Goal: Find specific page/section: Find specific page/section

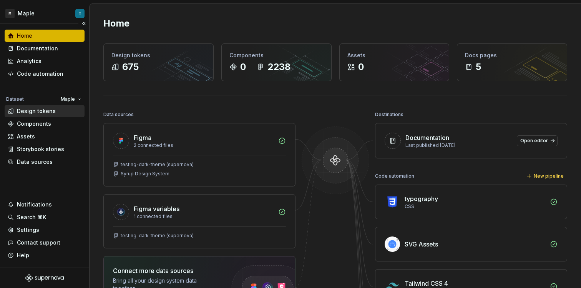
click at [39, 112] on div "Design tokens" at bounding box center [36, 111] width 39 height 8
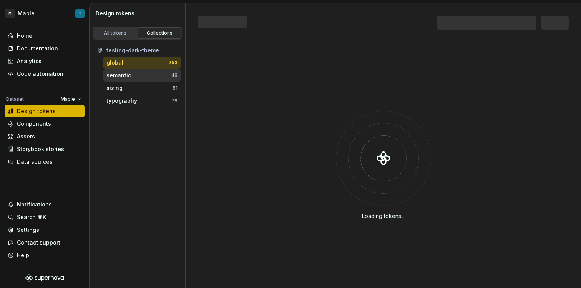
click at [147, 77] on div "semantic" at bounding box center [138, 75] width 65 height 8
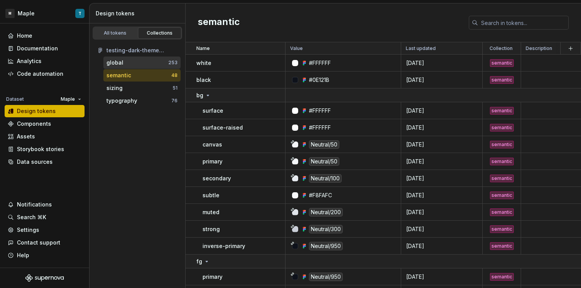
click at [132, 67] on div "global 253" at bounding box center [141, 62] width 77 height 12
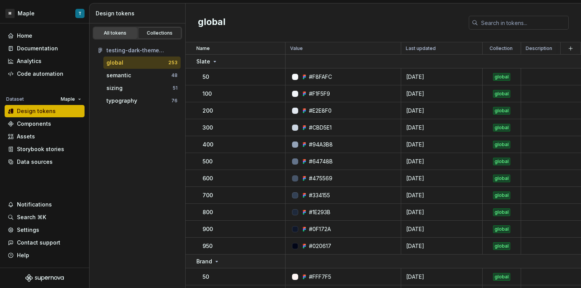
click at [107, 31] on div "All tokens" at bounding box center [115, 33] width 38 height 6
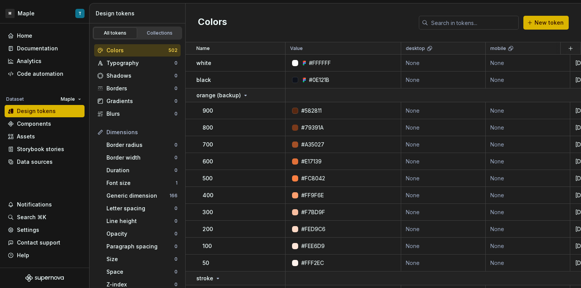
click at [146, 49] on div "Colors" at bounding box center [137, 50] width 62 height 8
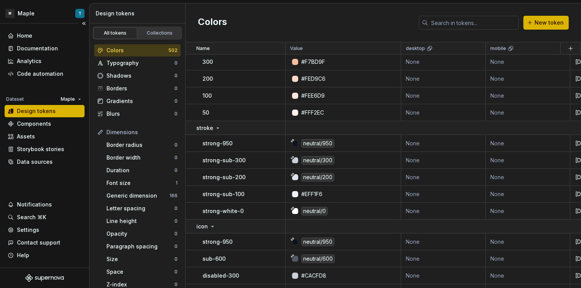
scroll to position [158, 0]
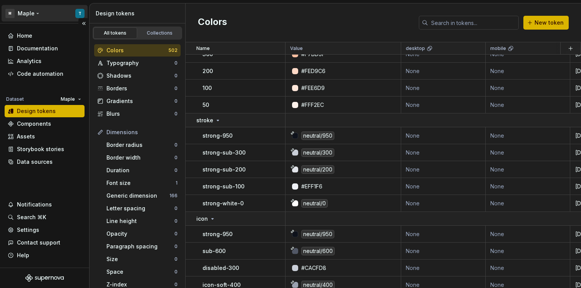
click at [39, 15] on html "M Maple T Home Documentation Analytics Code automation Dataset Maple Design tok…" at bounding box center [290, 144] width 581 height 288
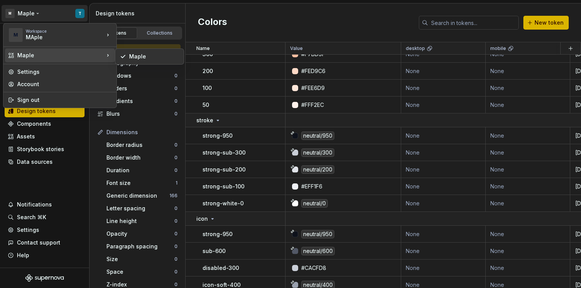
click at [263, 19] on html "M Maple T Home Documentation Analytics Code automation Dataset Maple Design tok…" at bounding box center [290, 144] width 581 height 288
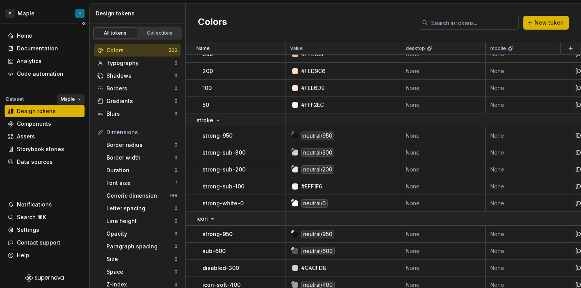
click at [74, 98] on html "M Maple T Home Documentation Analytics Code automation Dataset Maple Design tok…" at bounding box center [290, 144] width 581 height 288
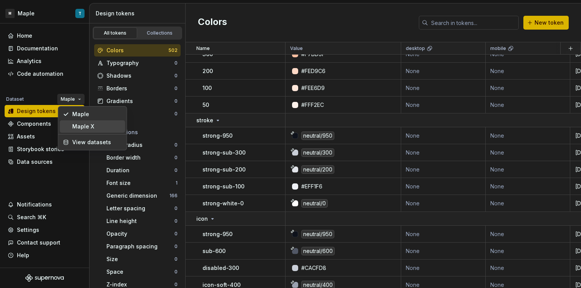
click at [81, 131] on div "Maple X" at bounding box center [92, 126] width 65 height 12
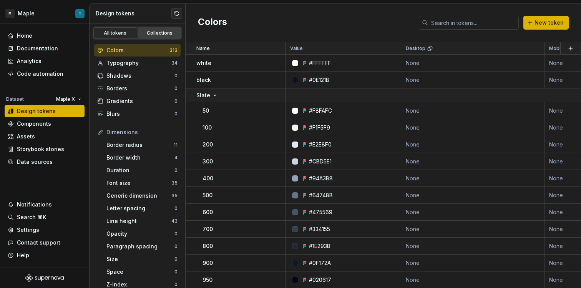
click at [148, 34] on div "Collections" at bounding box center [160, 33] width 38 height 6
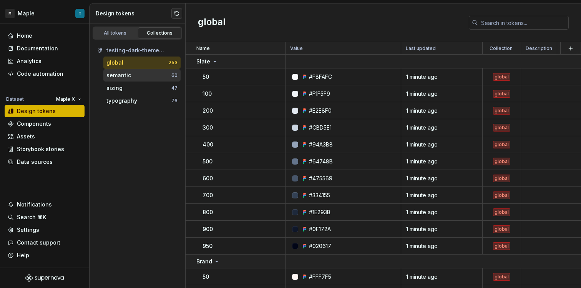
click at [149, 76] on div "semantic" at bounding box center [138, 75] width 65 height 8
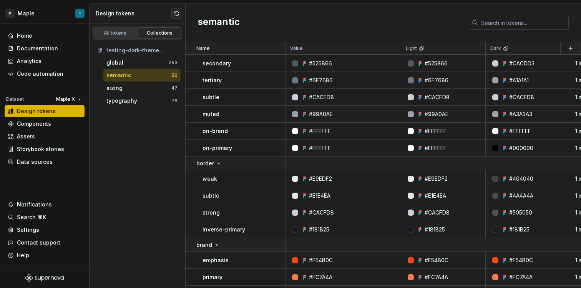
scroll to position [214, 0]
